Goal: Task Accomplishment & Management: Manage account settings

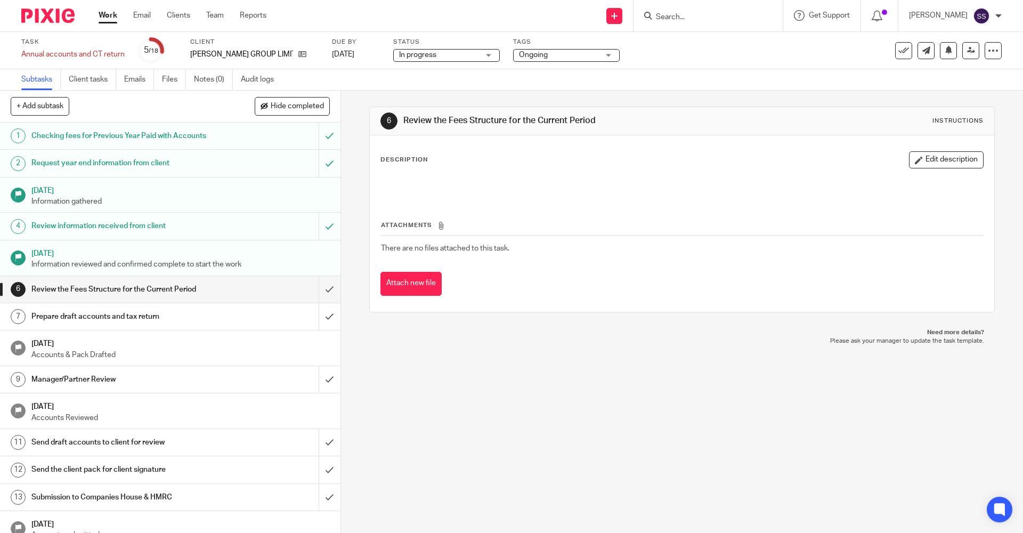
click at [105, 15] on link "Work" at bounding box center [108, 15] width 19 height 11
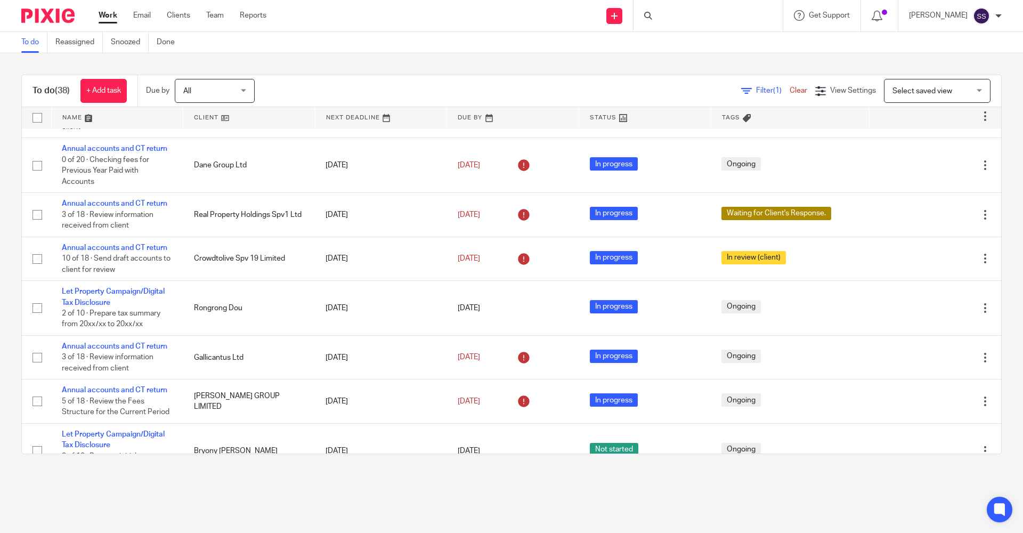
scroll to position [373, 0]
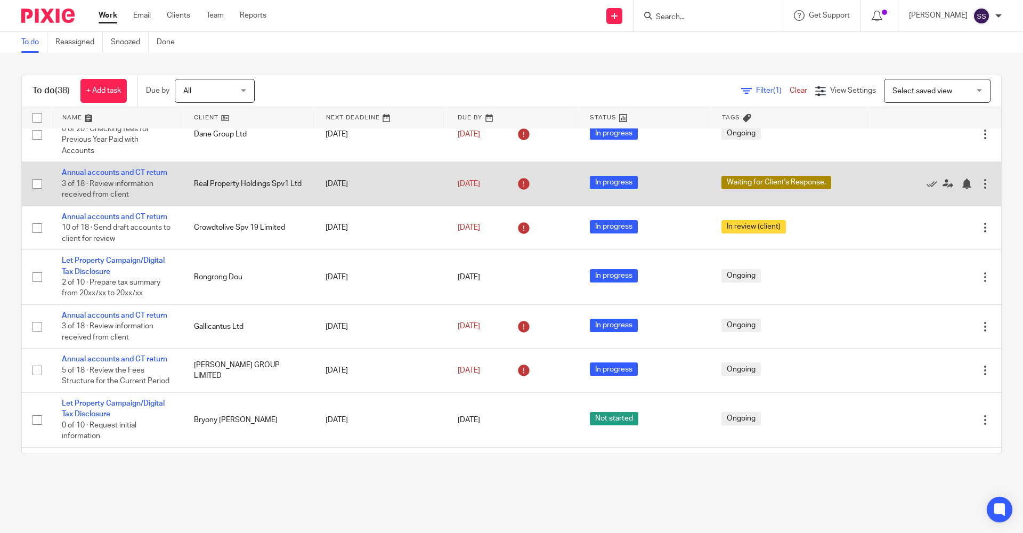
click at [117, 167] on td "Annual accounts and CT return 3 of 18 · Review information received from client" at bounding box center [117, 184] width 132 height 44
click at [121, 174] on link "Annual accounts and CT return" at bounding box center [114, 172] width 105 height 7
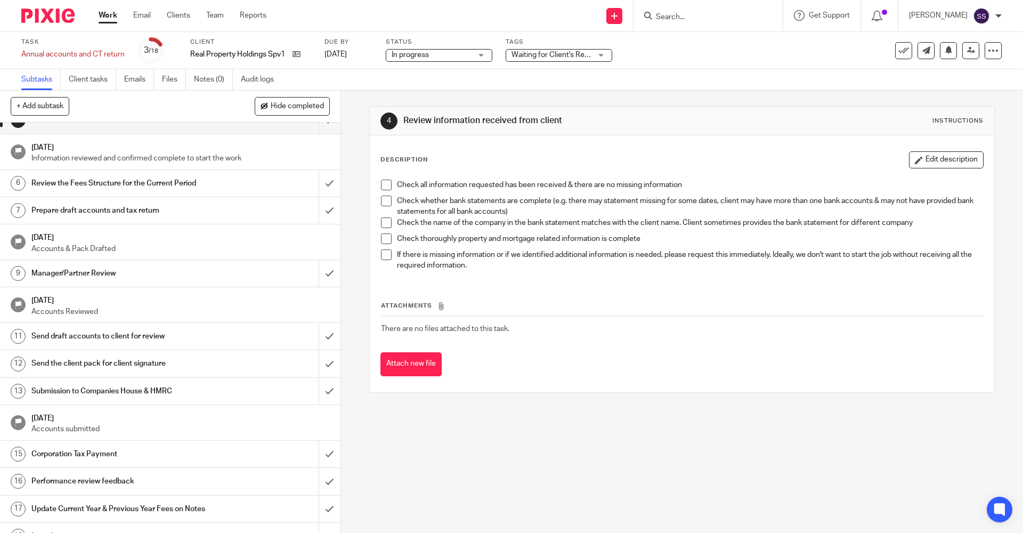
scroll to position [107, 0]
click at [297, 53] on icon at bounding box center [296, 54] width 8 height 8
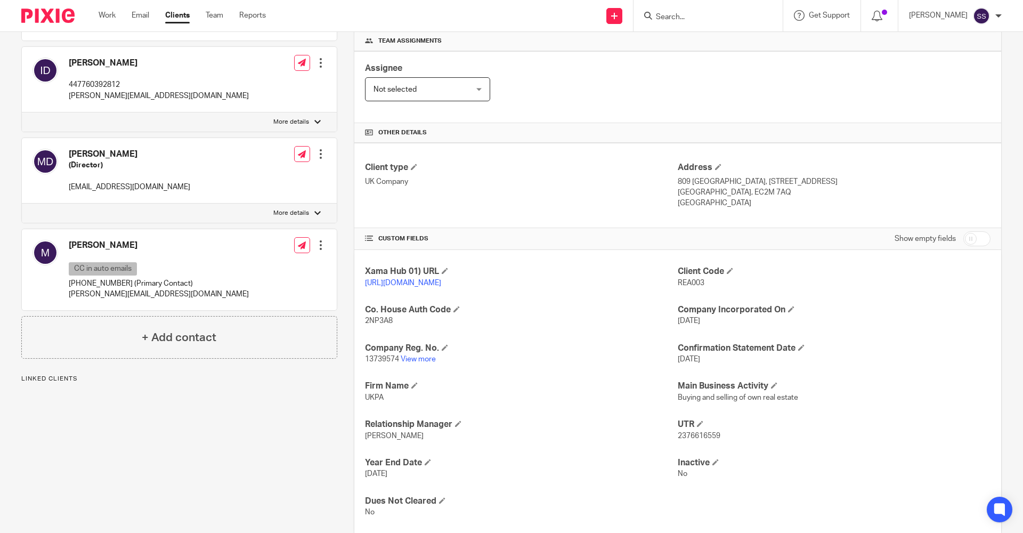
scroll to position [213, 0]
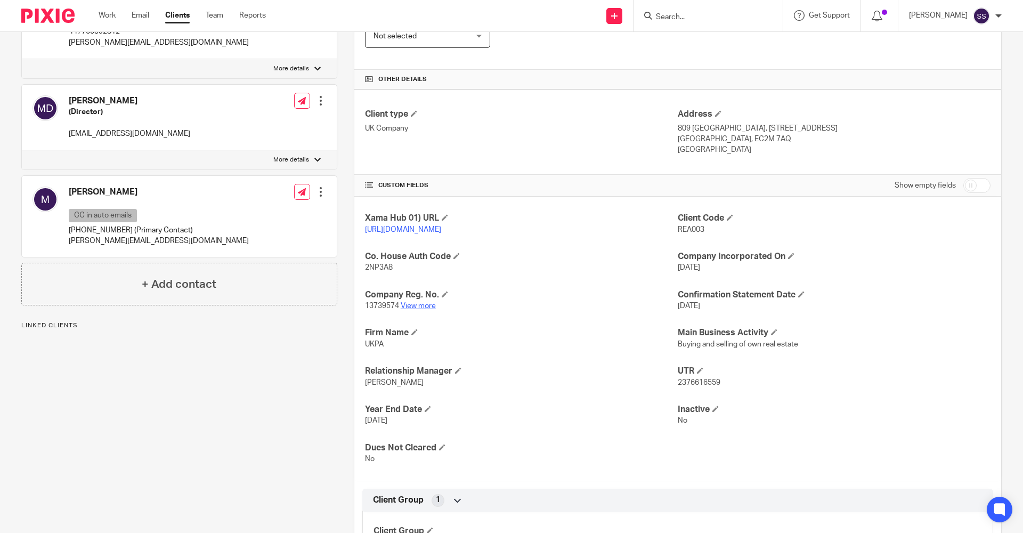
click at [423, 309] on link "View more" at bounding box center [418, 305] width 35 height 7
click at [416, 349] on p "UKPA" at bounding box center [521, 344] width 313 height 11
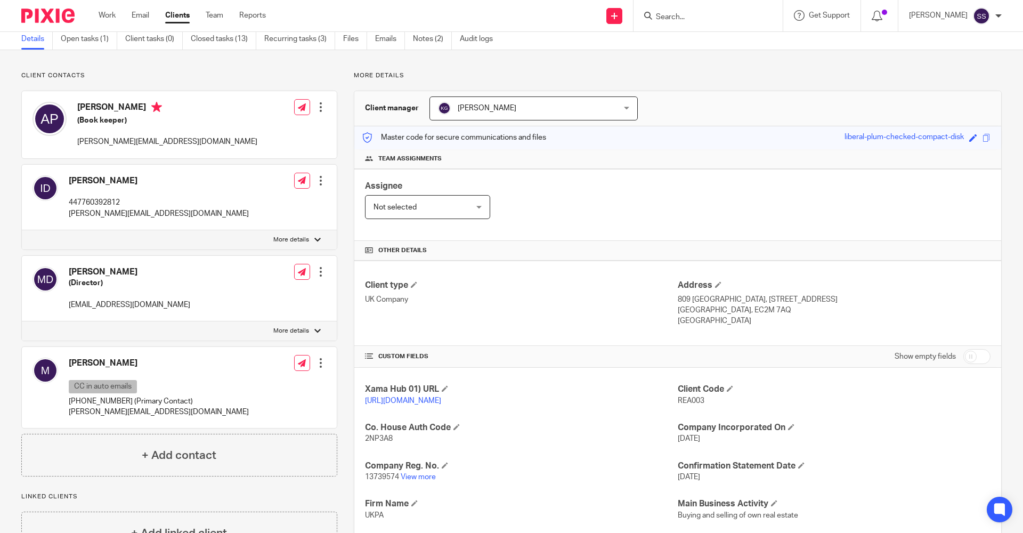
scroll to position [0, 0]
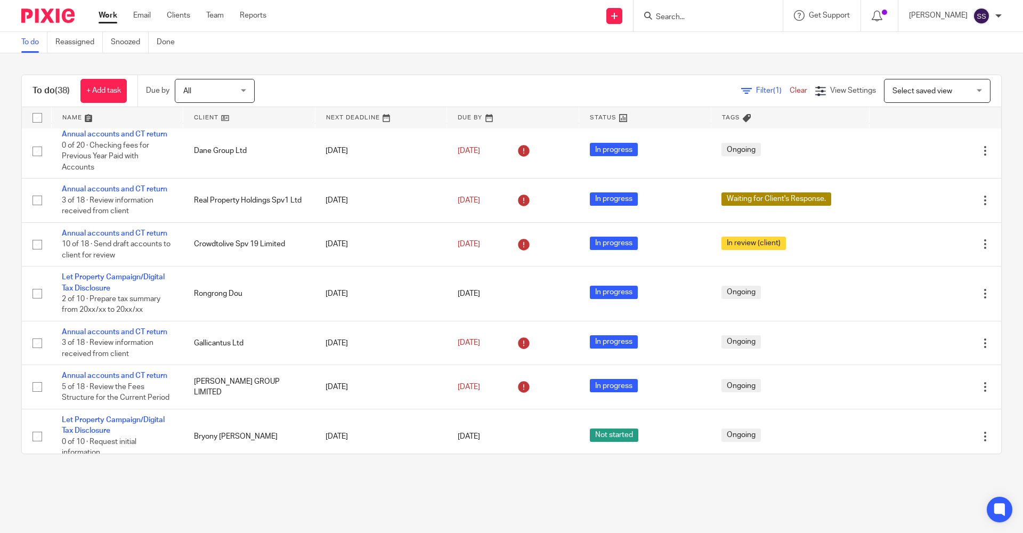
scroll to position [373, 0]
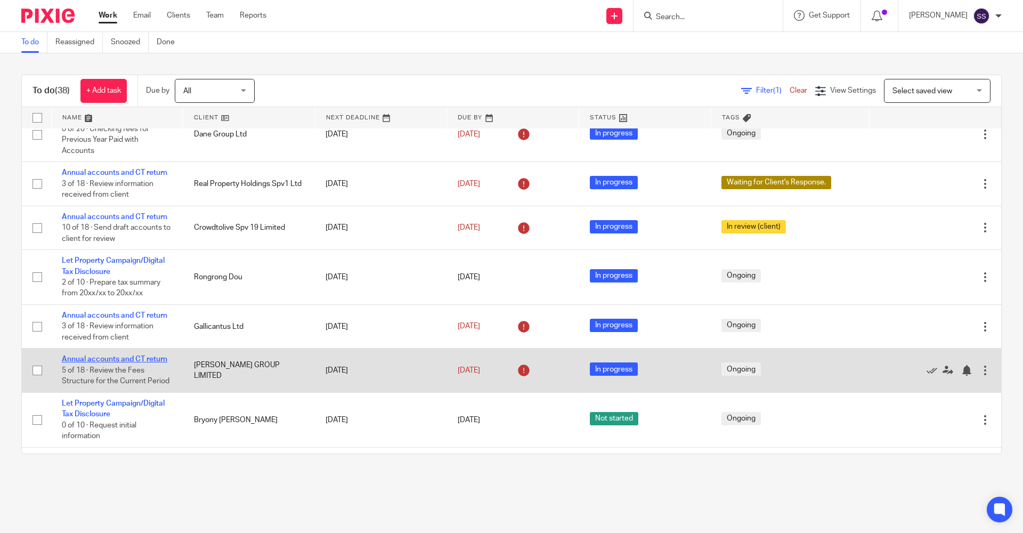
click at [165, 362] on link "Annual accounts and CT return" at bounding box center [114, 358] width 105 height 7
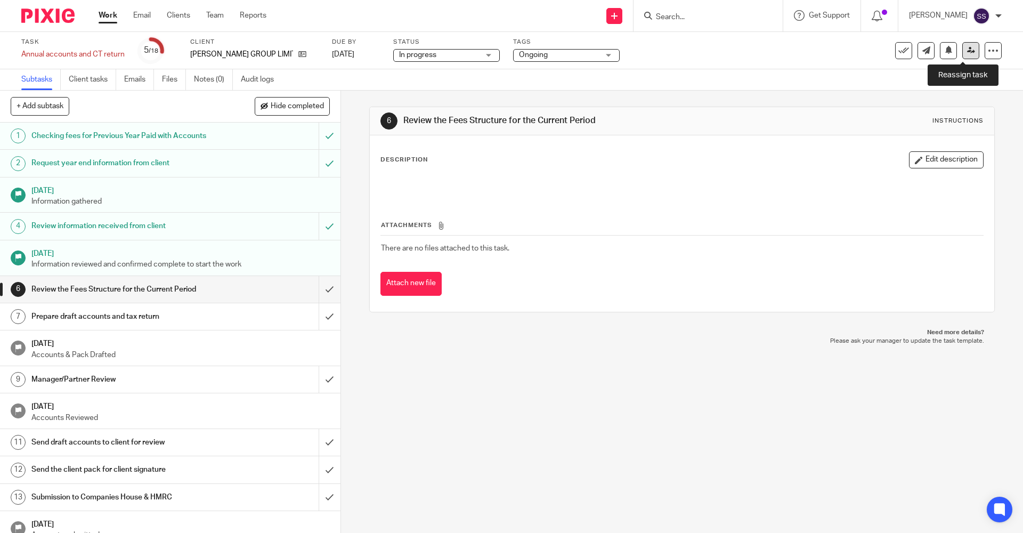
click at [967, 48] on icon at bounding box center [971, 50] width 8 height 8
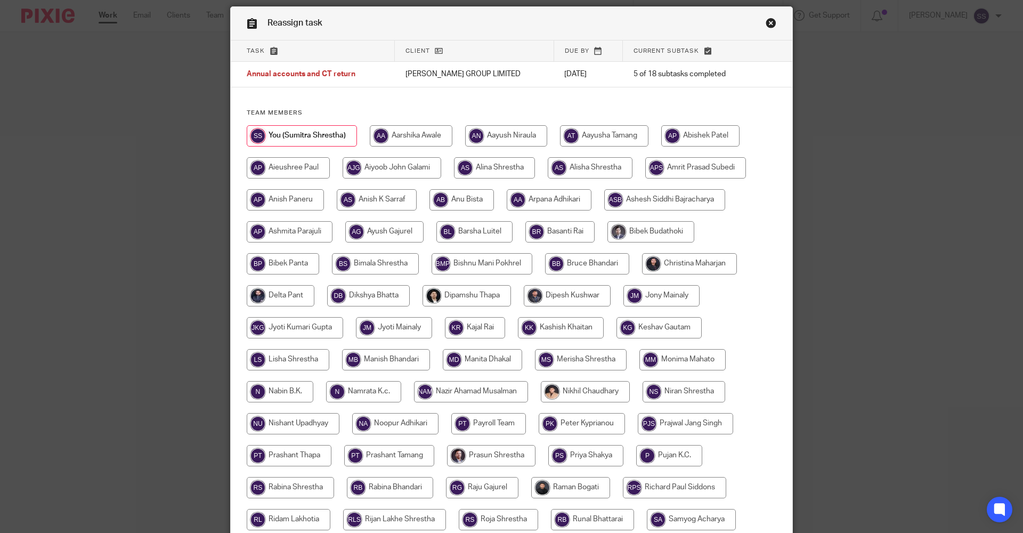
scroll to position [53, 0]
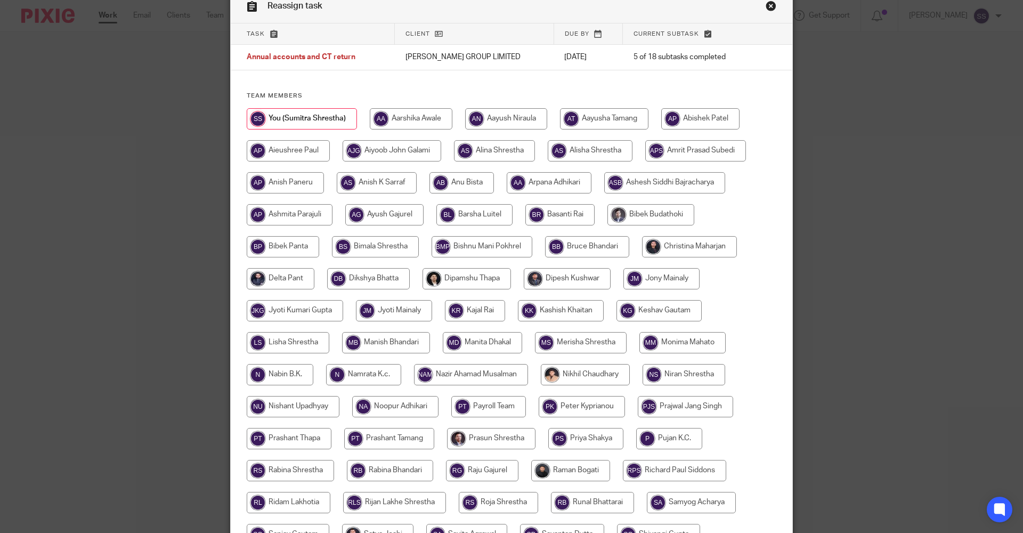
click at [770, 4] on link "Close this dialog window" at bounding box center [770, 8] width 11 height 14
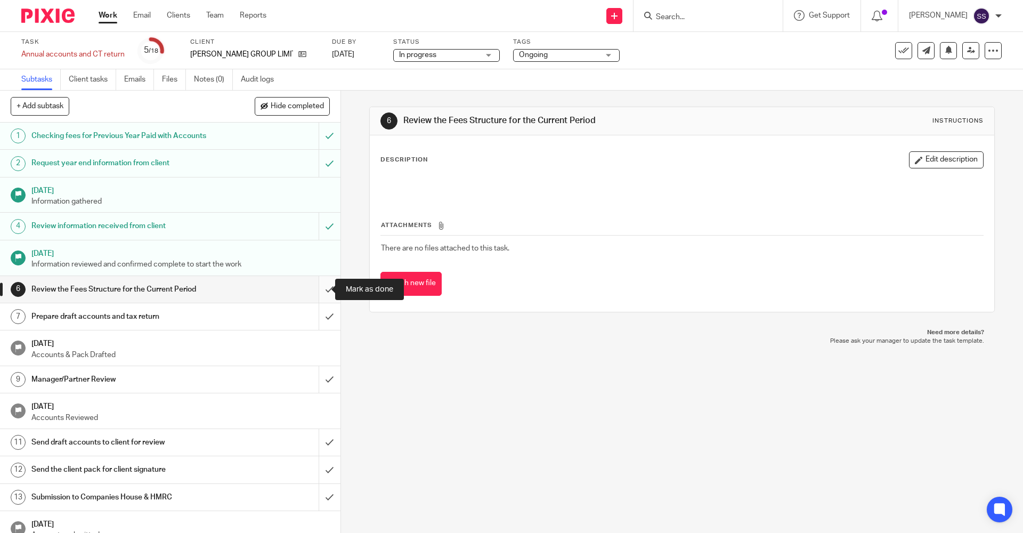
click at [317, 290] on input "submit" at bounding box center [170, 289] width 340 height 27
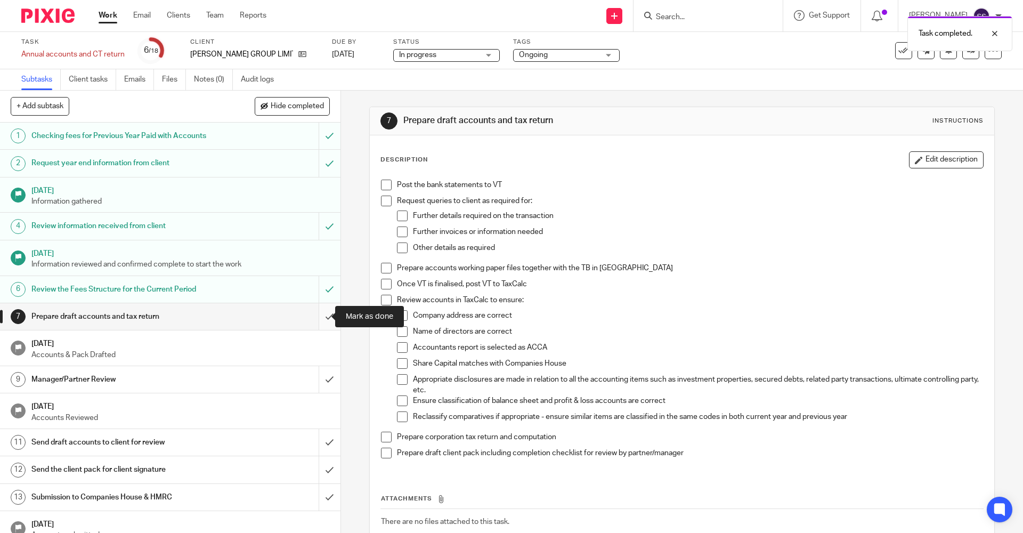
click at [315, 320] on input "submit" at bounding box center [170, 316] width 340 height 27
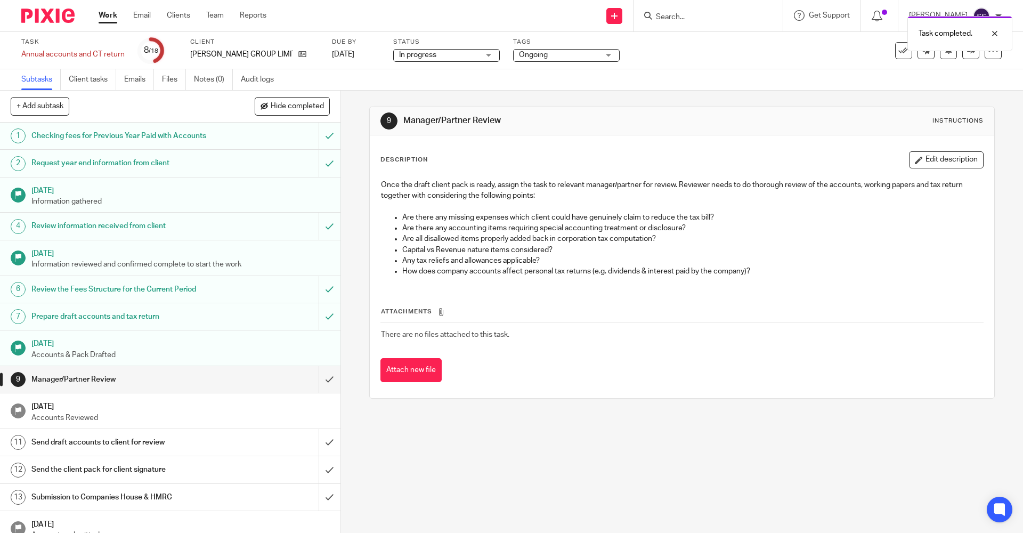
click at [513, 50] on div "Ongoing" at bounding box center [566, 55] width 107 height 13
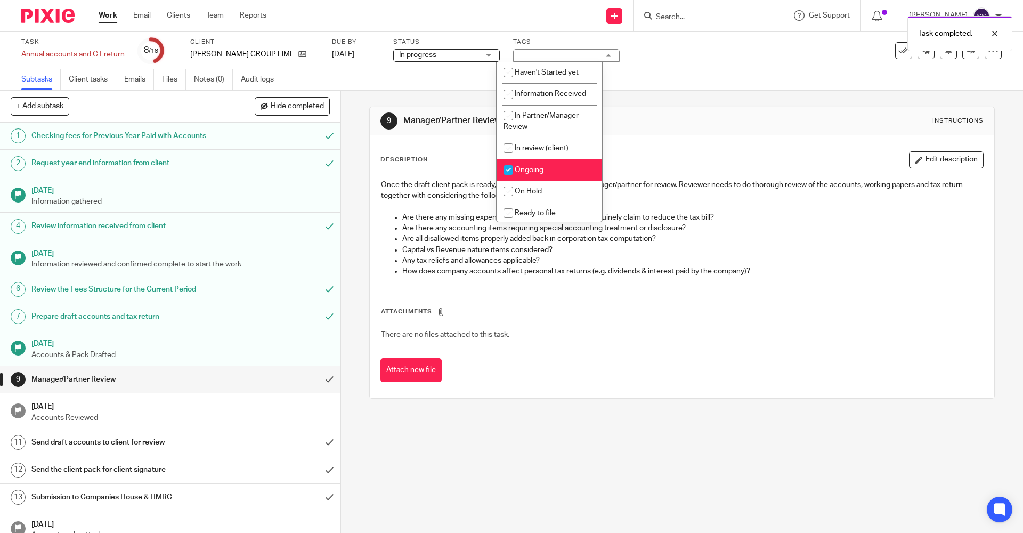
click at [519, 163] on li "Ongoing" at bounding box center [548, 170] width 105 height 22
checkbox input "false"
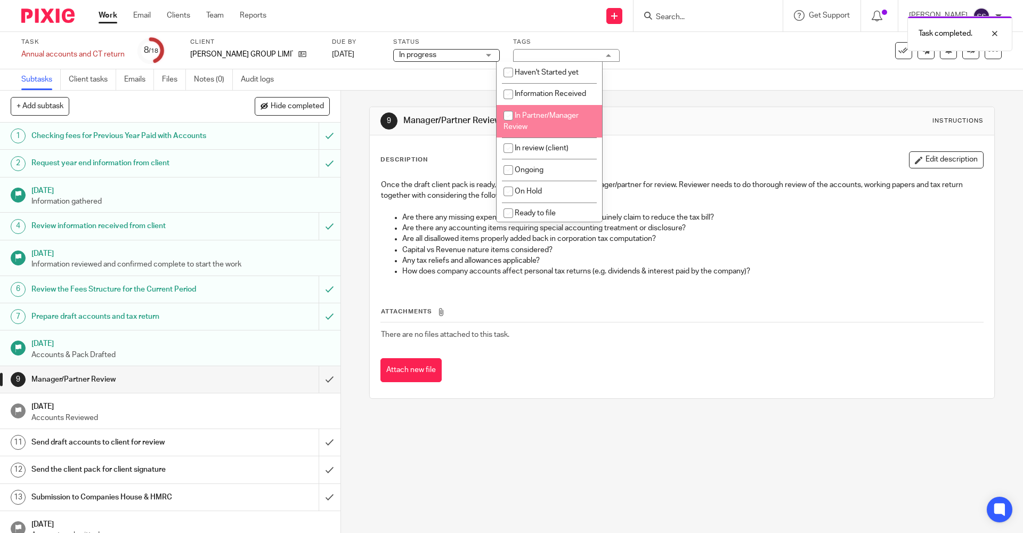
click at [535, 116] on span "In Partner/Manager Review" at bounding box center [540, 121] width 75 height 19
checkbox input "true"
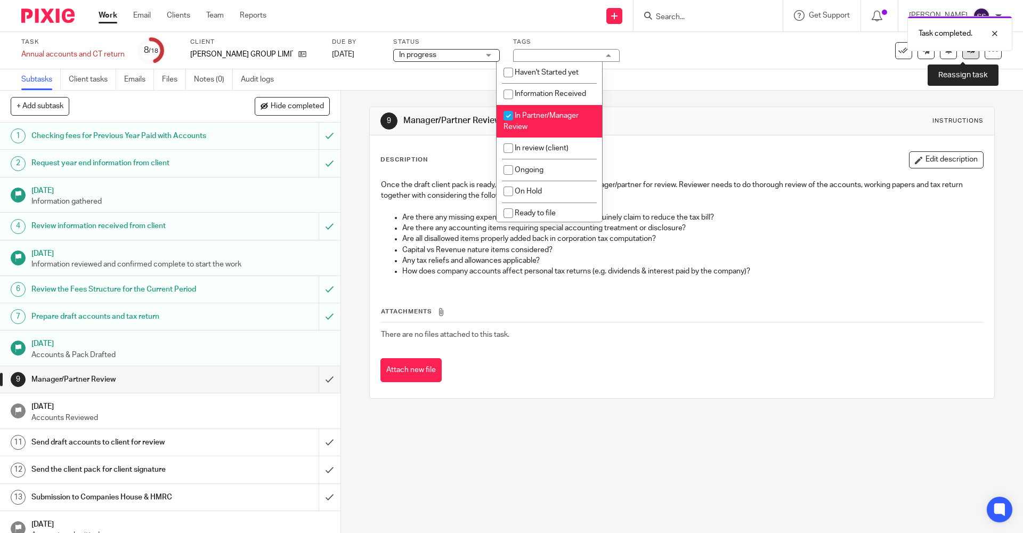
click at [962, 56] on link at bounding box center [970, 50] width 17 height 17
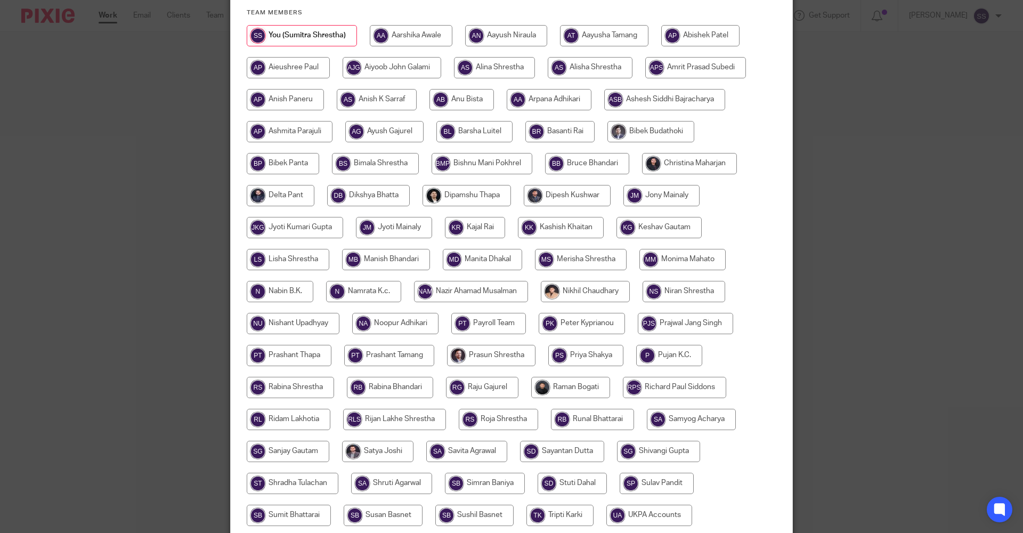
scroll to position [185, 0]
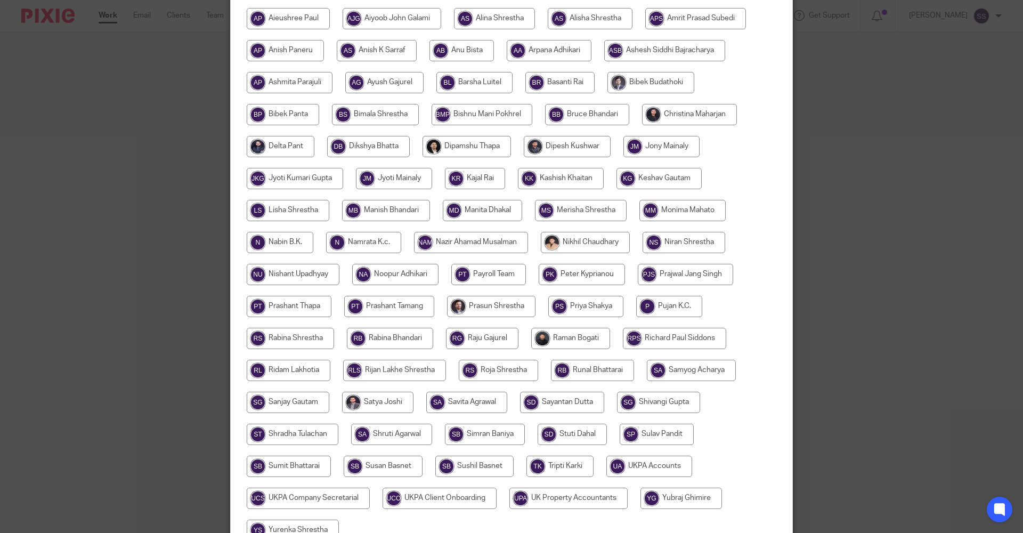
click at [550, 337] on input "radio" at bounding box center [570, 338] width 79 height 21
radio input "true"
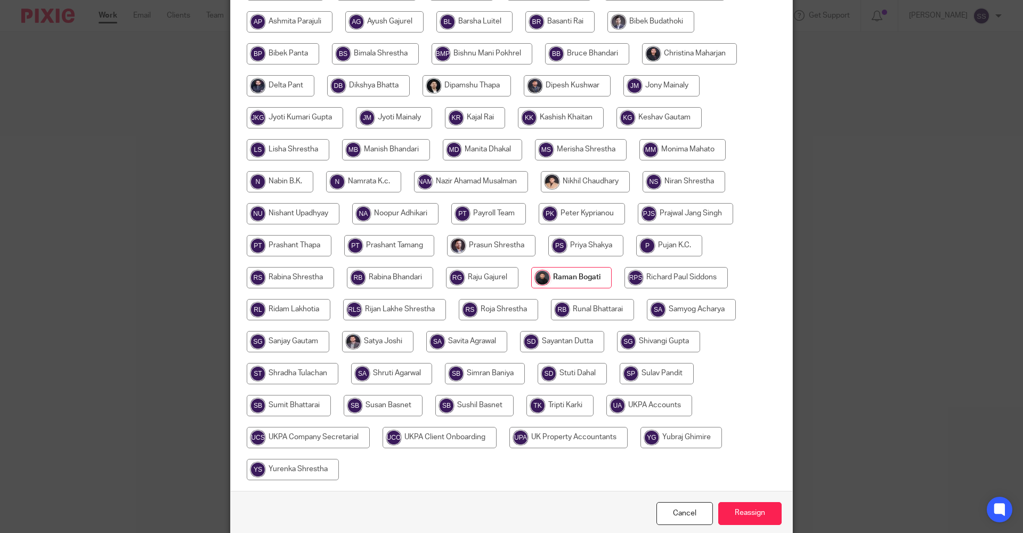
scroll to position [292, 0]
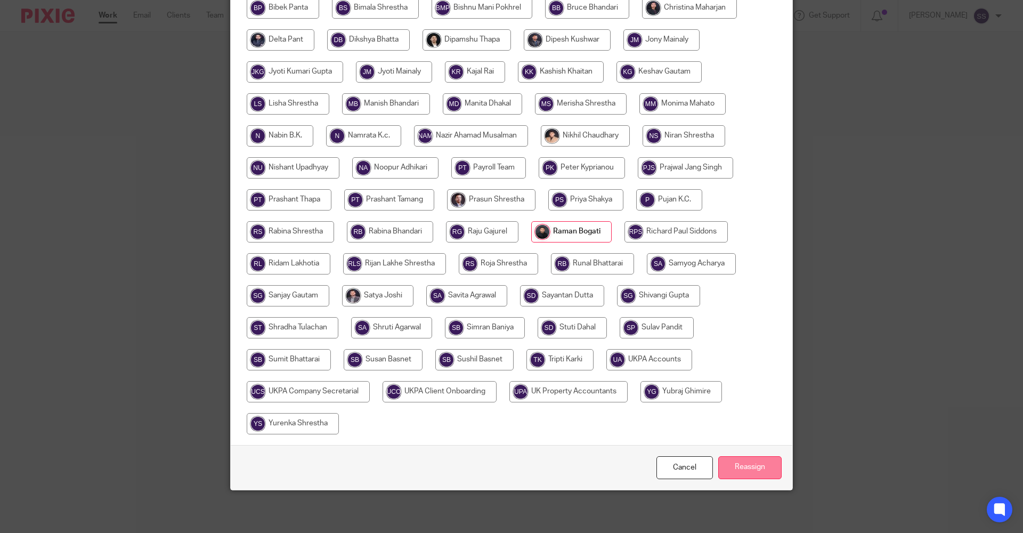
click at [754, 467] on input "Reassign" at bounding box center [749, 467] width 63 height 23
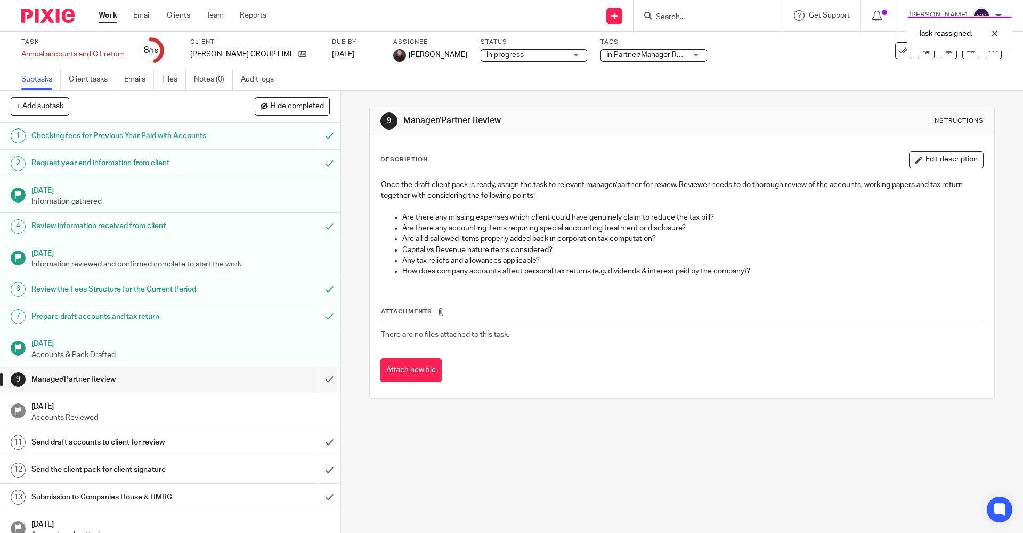
click at [116, 24] on div "Work Email Clients Team Reports Work Email Clients Team Reports Settings" at bounding box center [185, 15] width 194 height 31
click at [87, 7] on div at bounding box center [44, 15] width 88 height 31
click at [118, 21] on ul "Work Email Clients Team Reports" at bounding box center [191, 15] width 184 height 11
click at [110, 25] on div "Work Email Clients Team Reports Work Email Clients Team Reports Settings" at bounding box center [185, 15] width 194 height 31
click at [117, 11] on link "Work" at bounding box center [108, 15] width 19 height 11
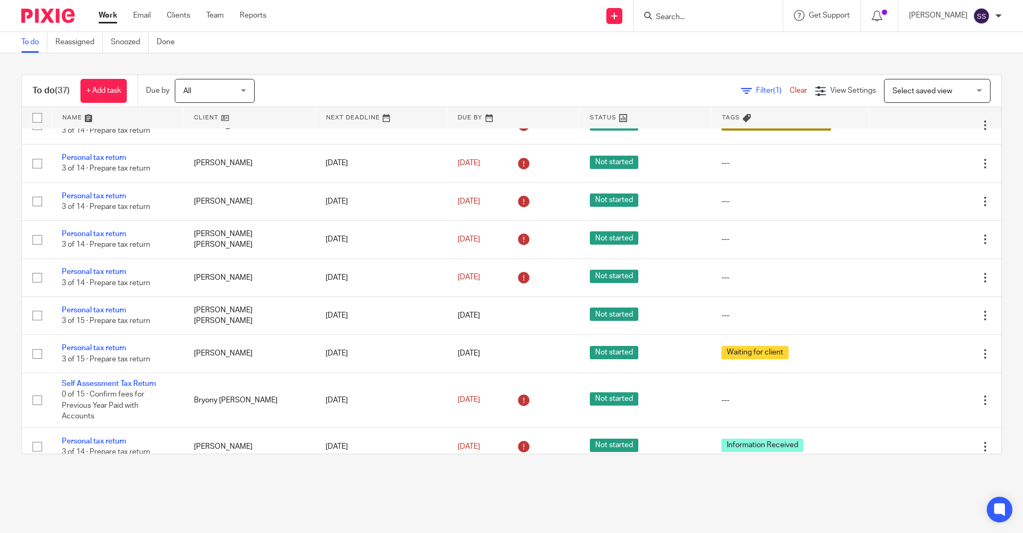
scroll to position [1260, 0]
